Goal: Transaction & Acquisition: Book appointment/travel/reservation

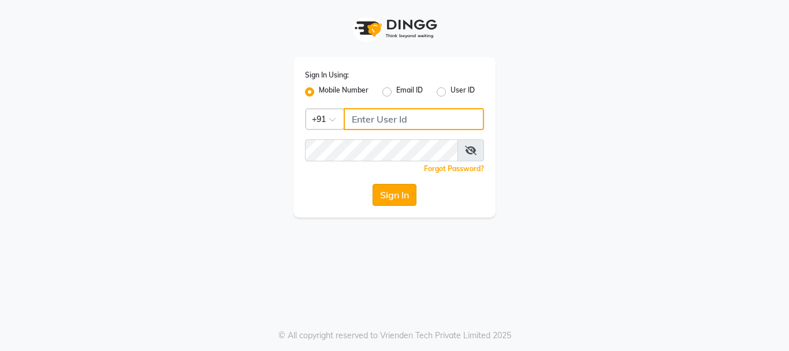
type input "8983048939"
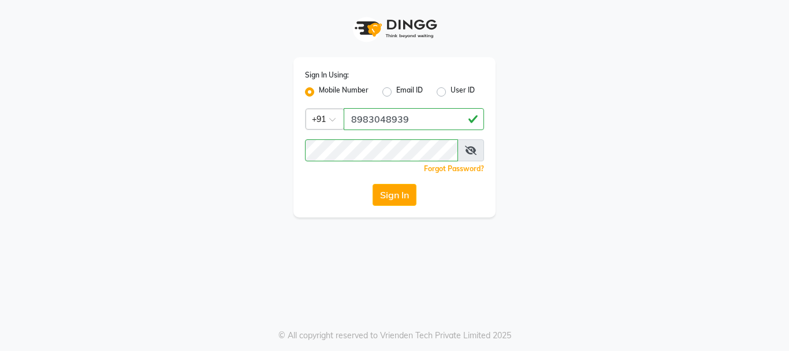
click at [400, 195] on button "Sign In" at bounding box center [394, 195] width 44 height 22
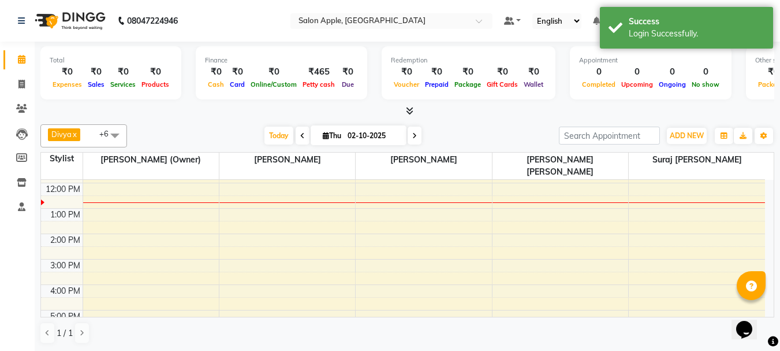
scroll to position [115, 0]
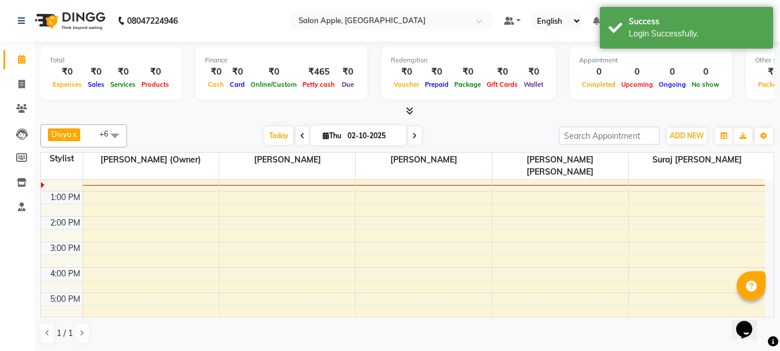
click at [395, 288] on div "8:00 AM 9:00 AM 10:00 AM 11:00 AM 12:00 PM 1:00 PM 2:00 PM 3:00 PM 4:00 PM 5:00…" at bounding box center [403, 229] width 724 height 330
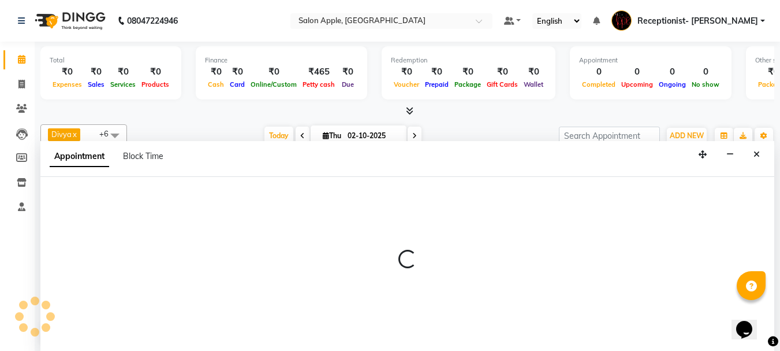
scroll to position [1, 0]
select select "50336"
select select "1020"
select select "tentative"
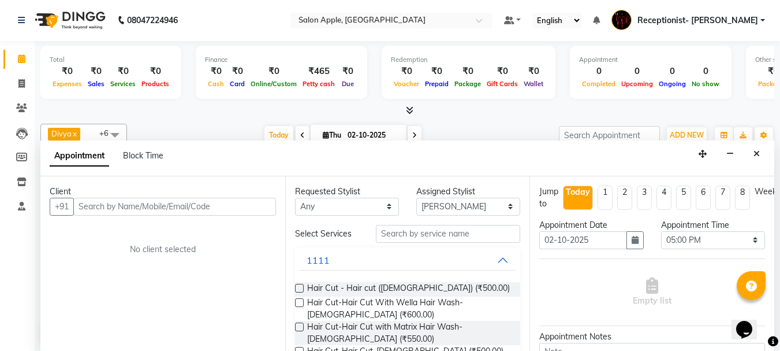
click at [150, 206] on input "text" at bounding box center [174, 206] width 203 height 18
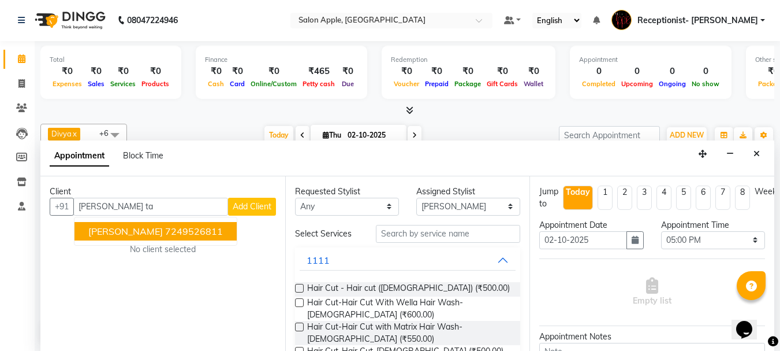
drag, startPoint x: 170, startPoint y: 233, endPoint x: 199, endPoint y: 232, distance: 28.3
click at [172, 232] on ngb-highlight "7249526811" at bounding box center [194, 231] width 58 height 12
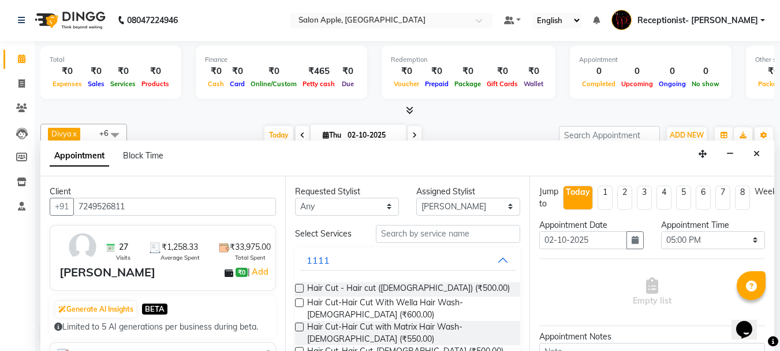
type input "7249526811"
click at [421, 237] on input "text" at bounding box center [448, 234] width 144 height 18
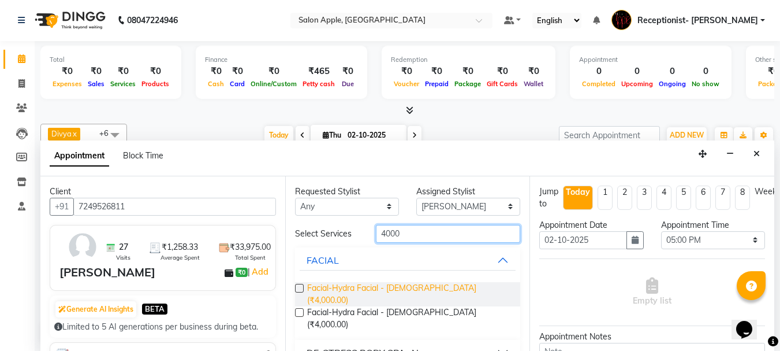
type input "4000"
click at [422, 286] on span "Facial-Hydra Facial - [DEMOGRAPHIC_DATA] (₹4,000.00)" at bounding box center [409, 294] width 204 height 24
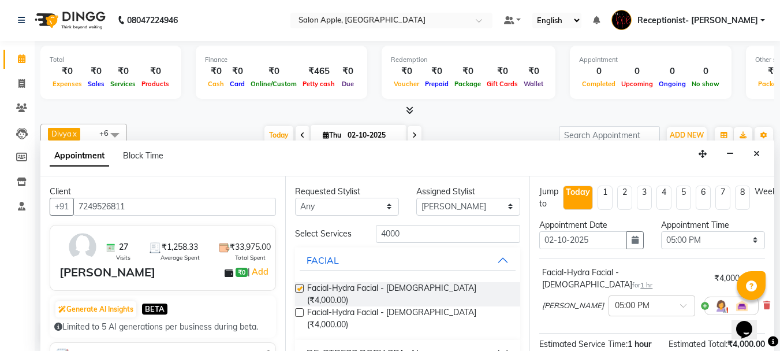
checkbox input "false"
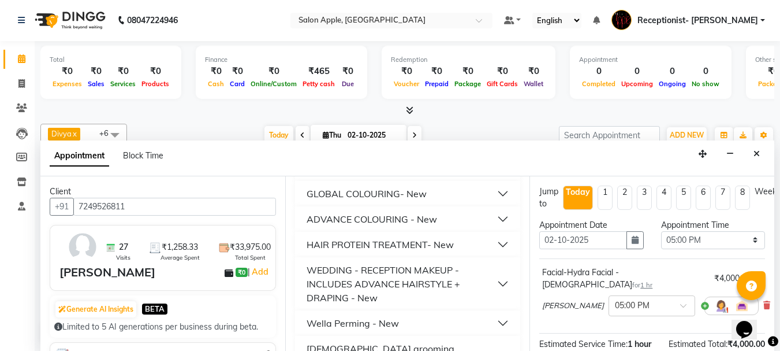
scroll to position [140, 0]
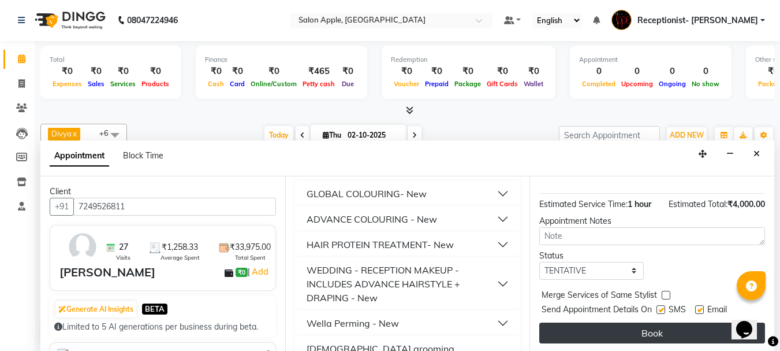
drag, startPoint x: 682, startPoint y: 321, endPoint x: 658, endPoint y: 314, distance: 25.4
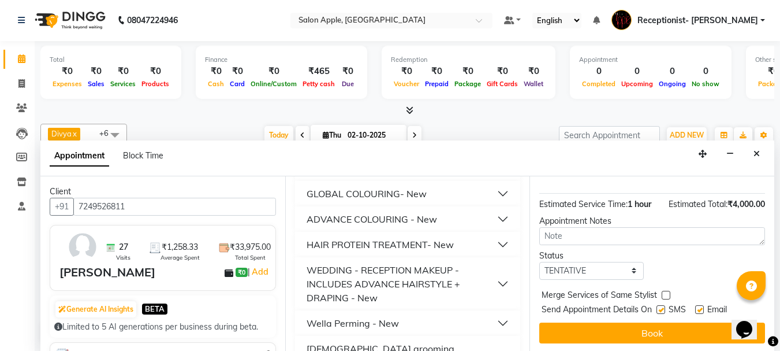
click at [681, 322] on button "Book" at bounding box center [652, 332] width 226 height 21
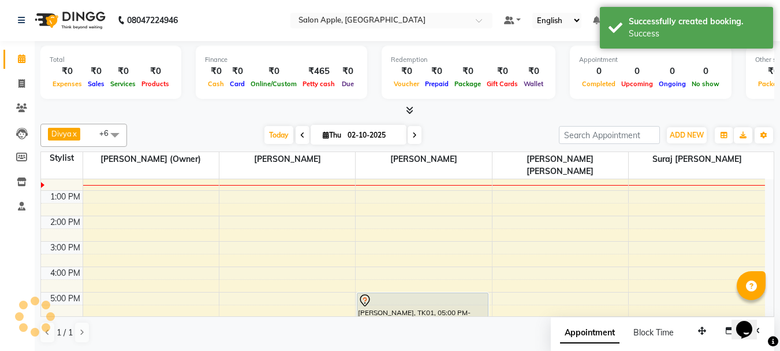
scroll to position [0, 0]
